Goal: Find contact information: Find contact information

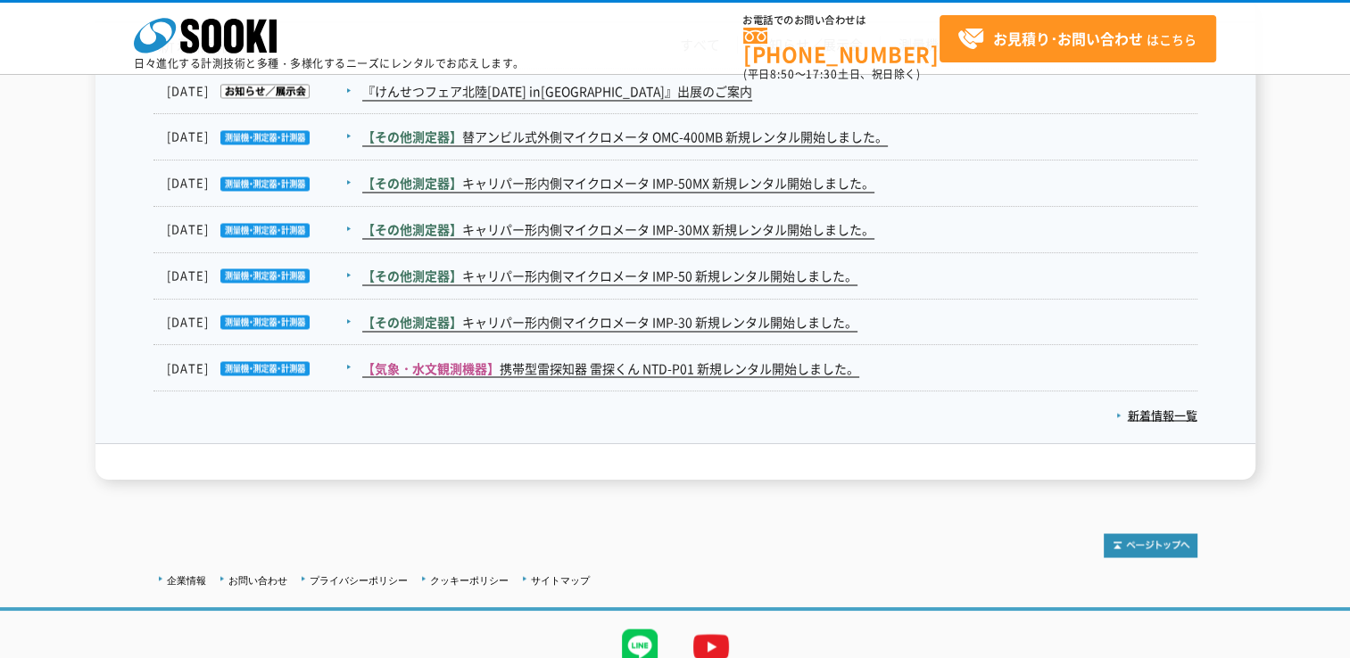
scroll to position [3079, 0]
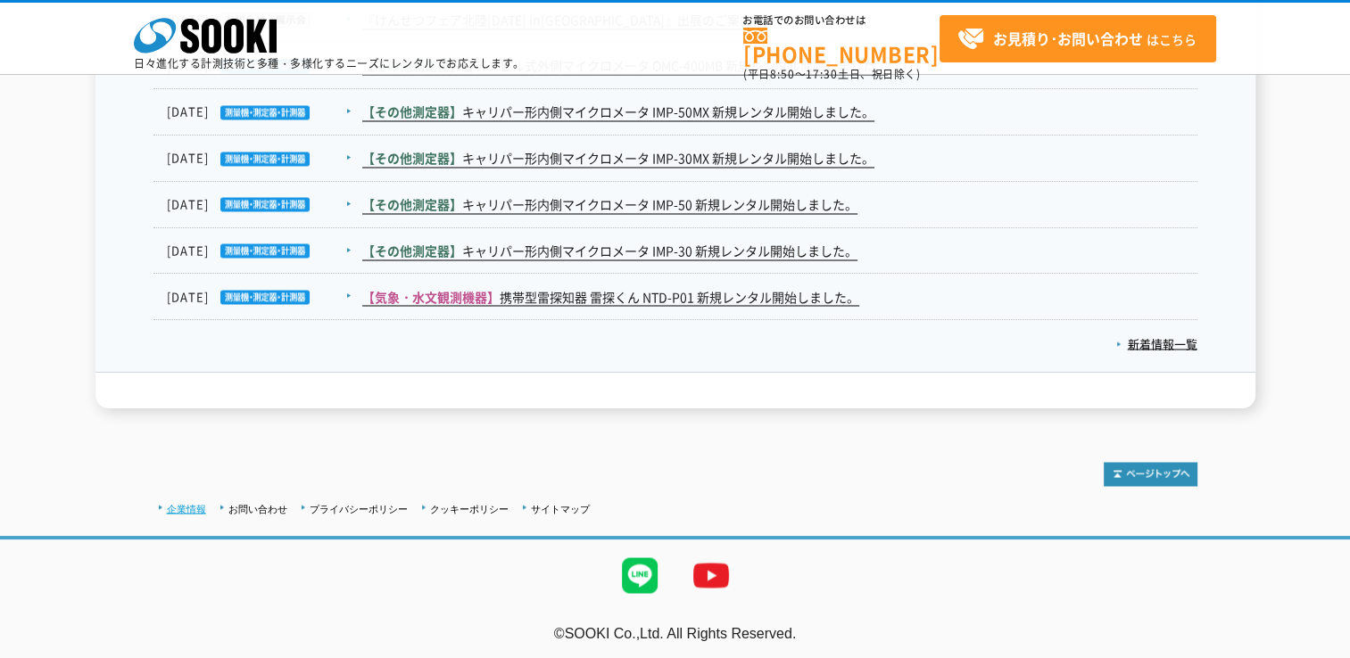
click at [180, 504] on link "企業情報" at bounding box center [186, 508] width 39 height 11
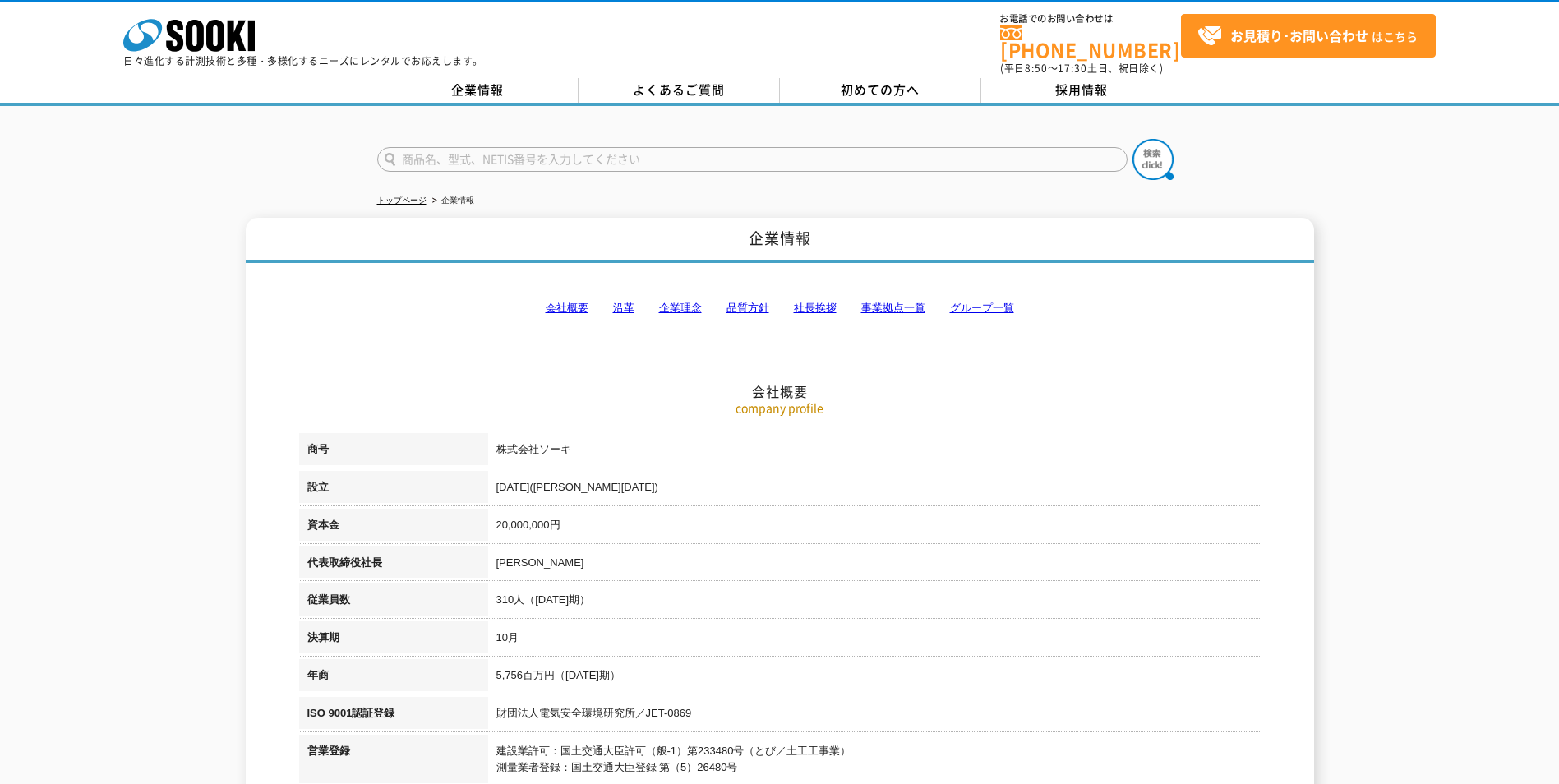
click at [882, 301] on link "事業拠点一覧" at bounding box center [894, 307] width 64 height 12
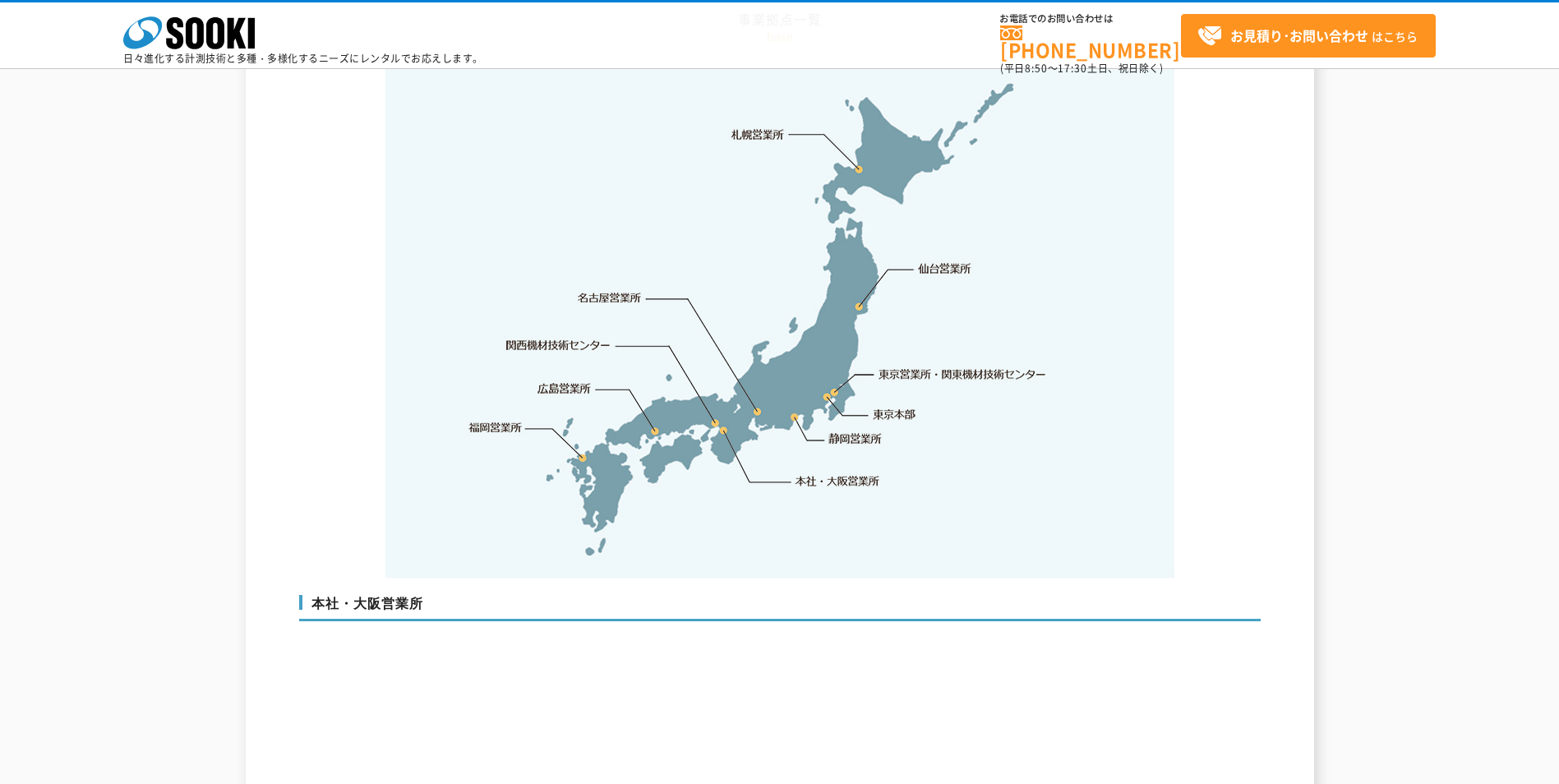
scroll to position [3382, 0]
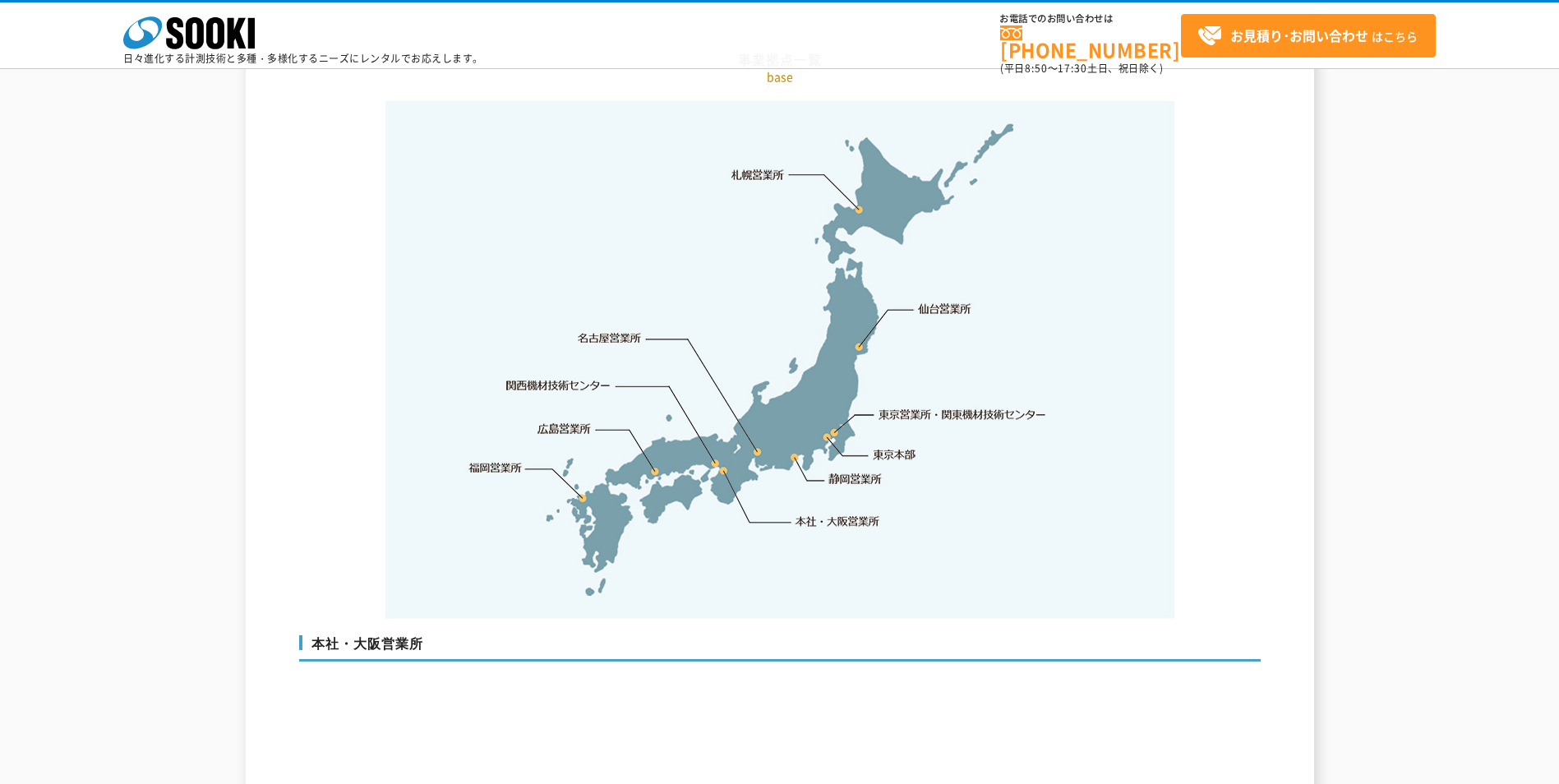
click at [545, 377] on link "関西機材技術センター" at bounding box center [557, 385] width 104 height 17
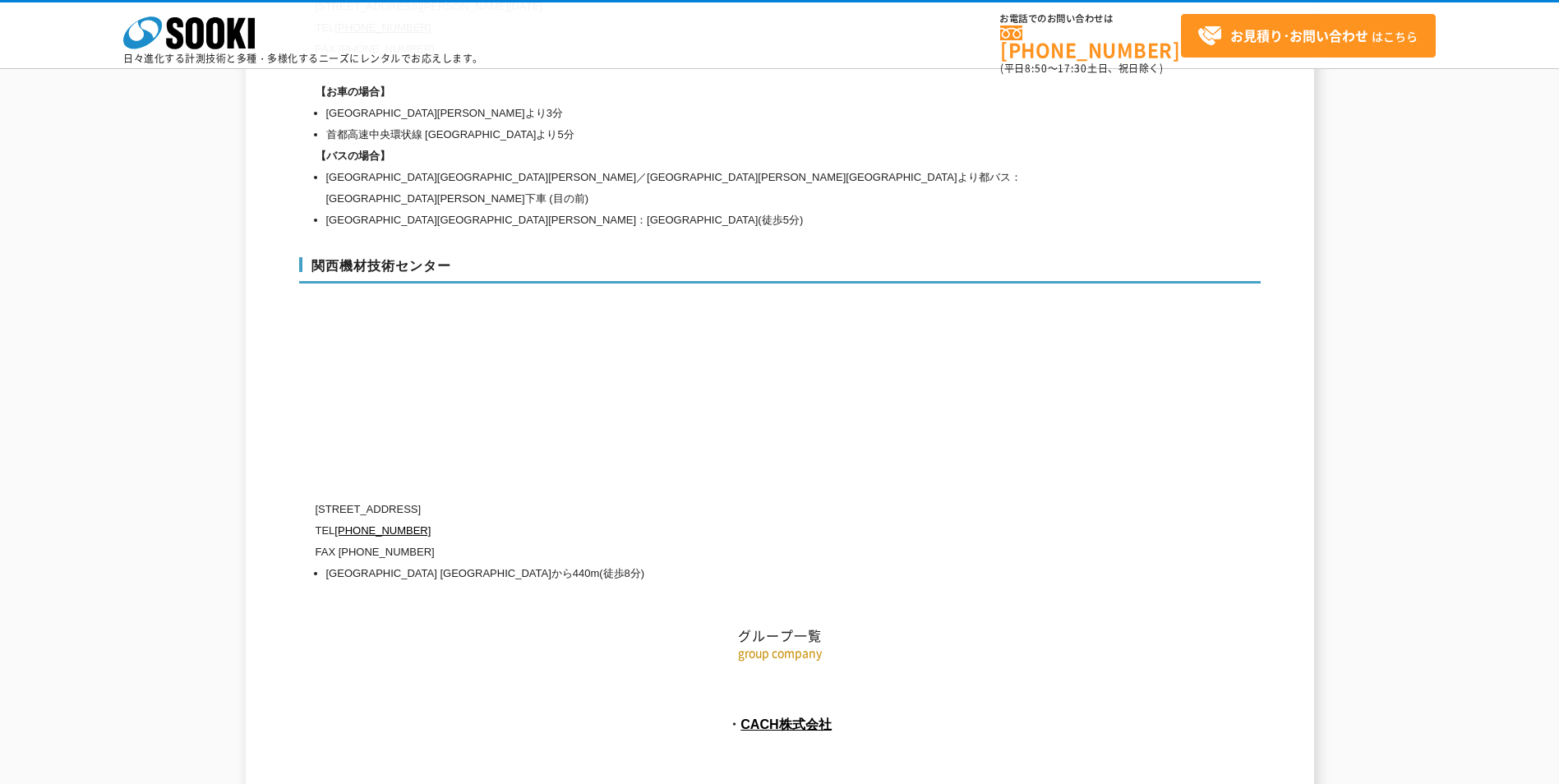
scroll to position [7349, 0]
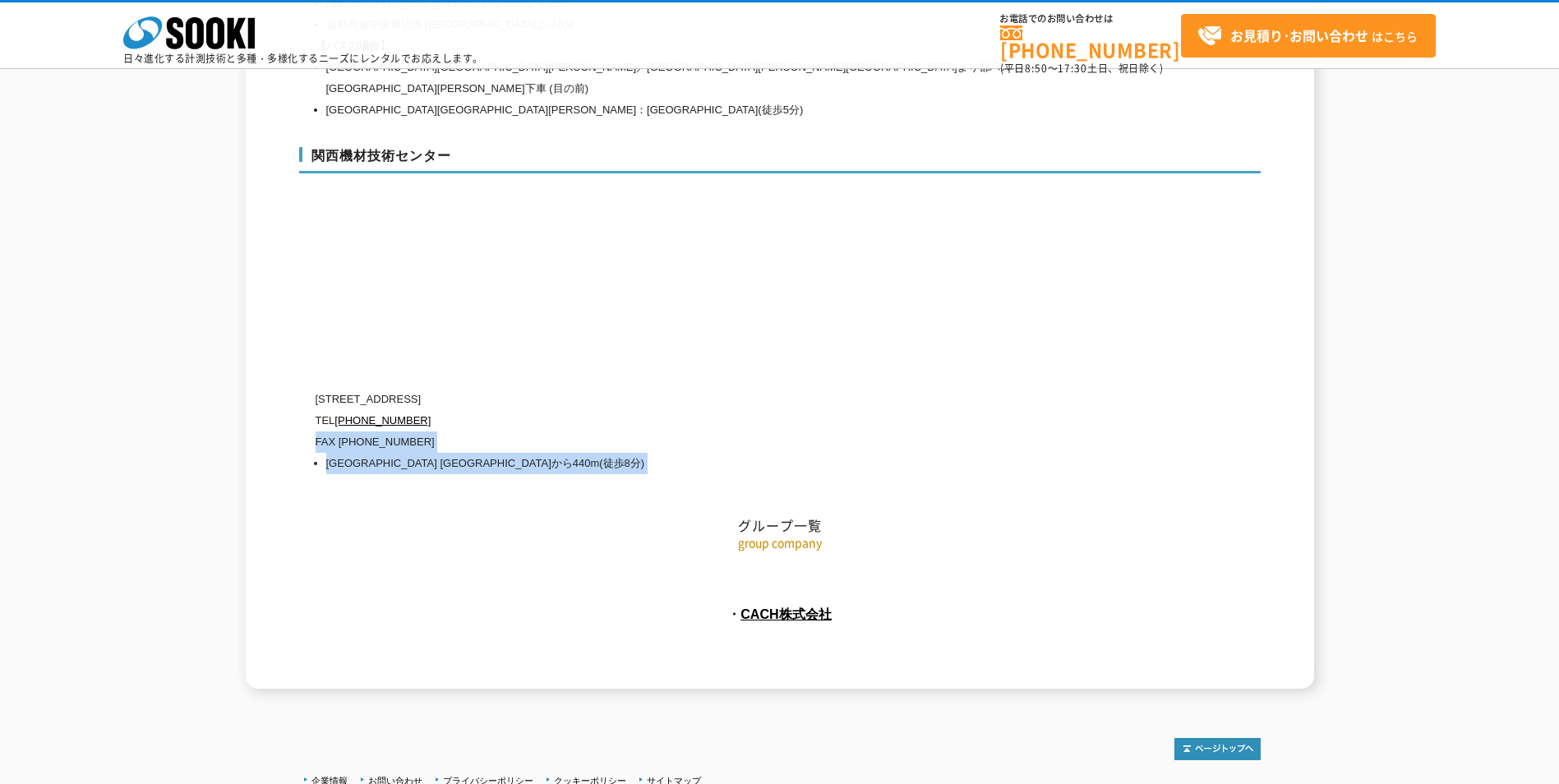
drag, startPoint x: 305, startPoint y: 349, endPoint x: 580, endPoint y: 365, distance: 275.5
drag, startPoint x: 580, startPoint y: 365, endPoint x: 592, endPoint y: 365, distance: 12.0
click at [592, 410] on p "TEL [PHONE_NUMBER]" at bounding box center [710, 420] width 789 height 21
